Goal: Information Seeking & Learning: Learn about a topic

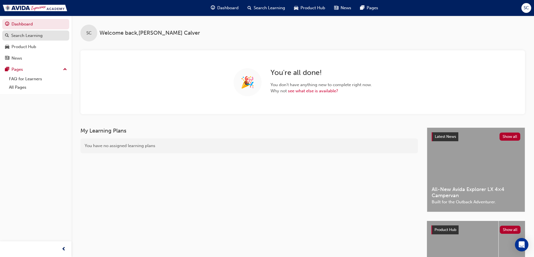
click at [34, 33] on div "Search Learning" at bounding box center [26, 36] width 31 height 6
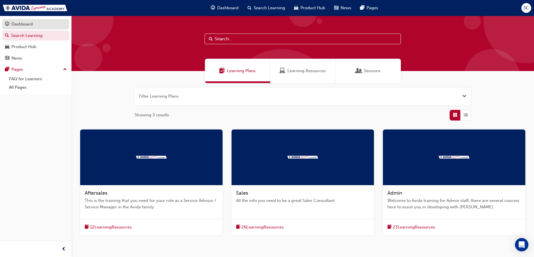
click at [24, 26] on div "Dashboard" at bounding box center [21, 24] width 21 height 6
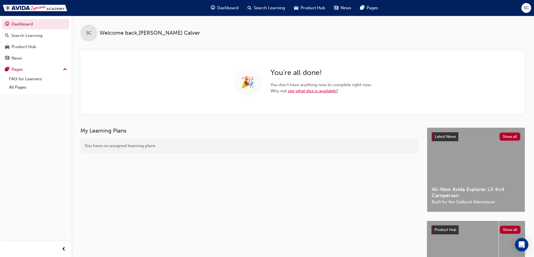
click at [297, 91] on link "see what else is available?" at bounding box center [313, 91] width 50 height 5
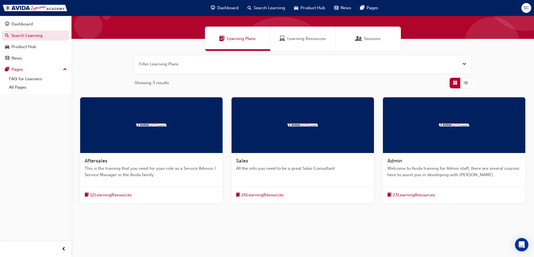
scroll to position [33, 0]
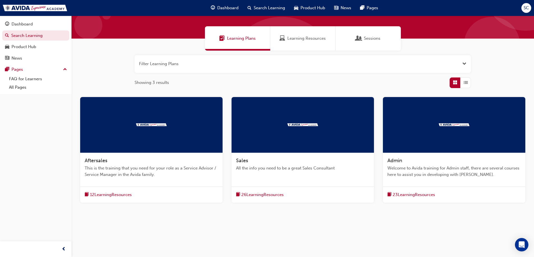
click at [105, 169] on span "This is the training that you need for your role as a Service Advisor / Service…" at bounding box center [151, 171] width 133 height 13
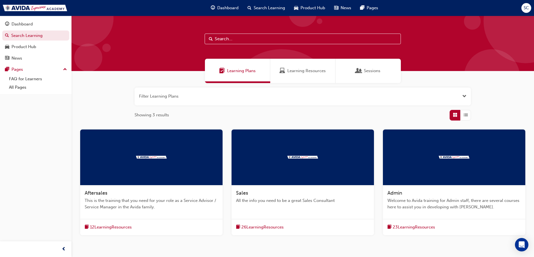
click at [278, 200] on span "All the info you need to be a great Sales Consultant" at bounding box center [302, 201] width 133 height 6
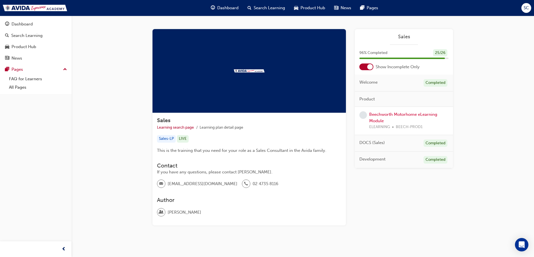
click at [527, 8] on span "SC" at bounding box center [525, 8] width 5 height 6
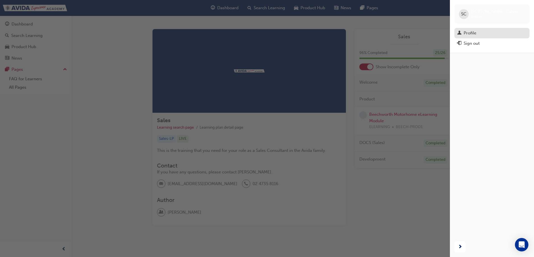
click at [467, 33] on div "Profile" at bounding box center [469, 33] width 13 height 6
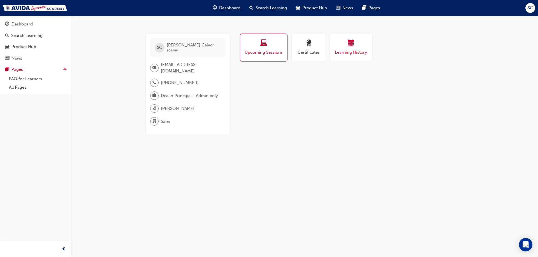
click at [348, 47] on span "calendar-icon" at bounding box center [351, 44] width 7 height 8
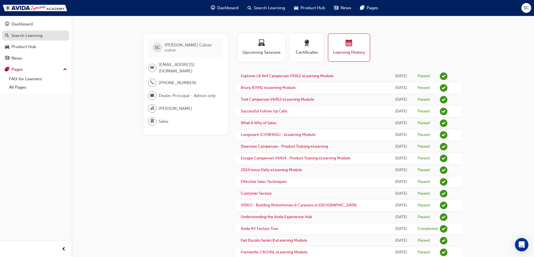
click at [25, 35] on div "Search Learning" at bounding box center [26, 36] width 31 height 6
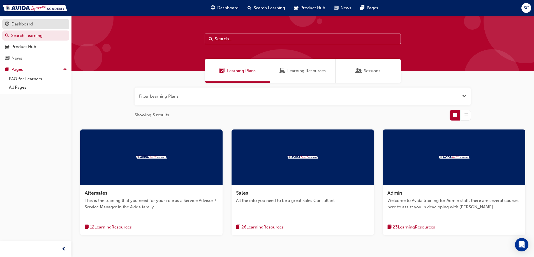
click at [25, 29] on link "Dashboard" at bounding box center [35, 24] width 67 height 10
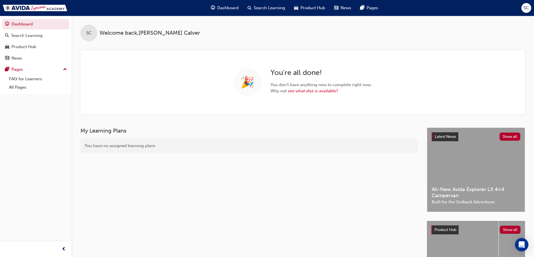
click at [526, 7] on span "SC" at bounding box center [525, 8] width 5 height 6
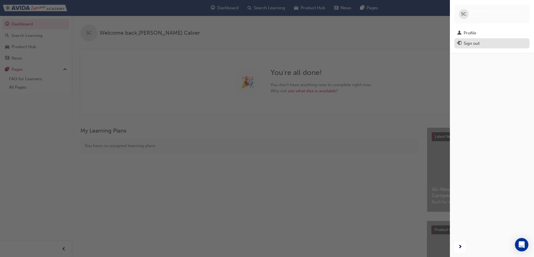
click at [468, 43] on div "Sign out" at bounding box center [471, 43] width 16 height 6
